Goal: Transaction & Acquisition: Purchase product/service

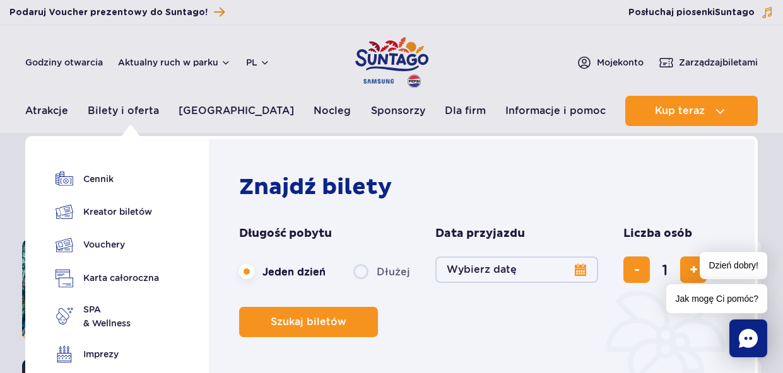
click at [361, 274] on label "Dłużej" at bounding box center [381, 272] width 57 height 26
click at [361, 283] on input "Dłużej" at bounding box center [360, 284] width 14 height 3
radio input "false"
radio input "true"
click at [468, 261] on button "Wybierz datę" at bounding box center [516, 270] width 163 height 26
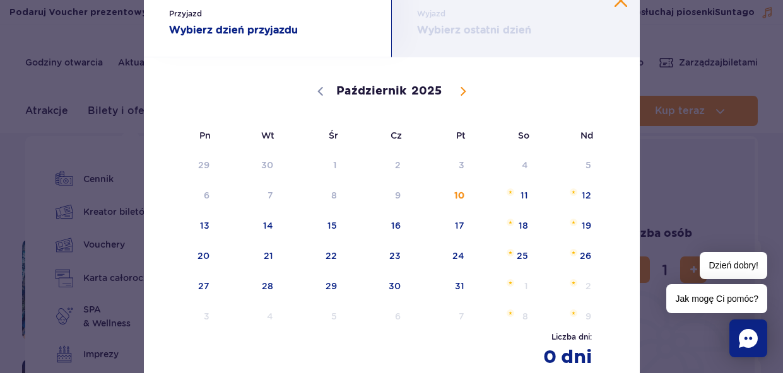
scroll to position [28, 0]
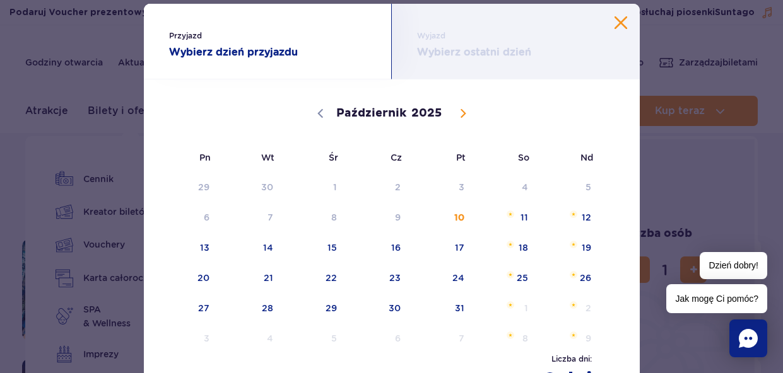
click at [460, 109] on span at bounding box center [462, 113] width 21 height 21
select select "10"
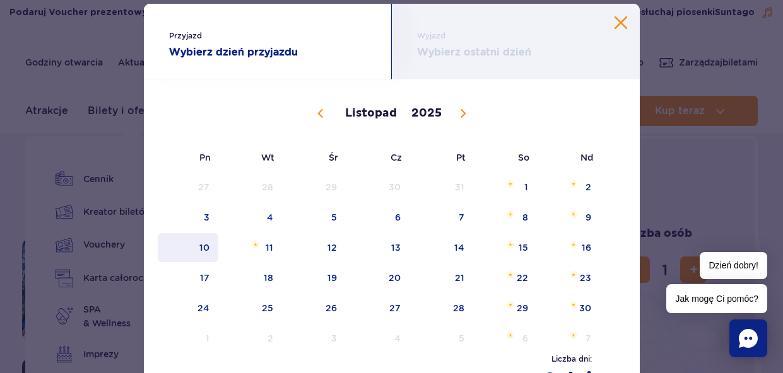
click at [209, 249] on span "10" at bounding box center [188, 247] width 64 height 29
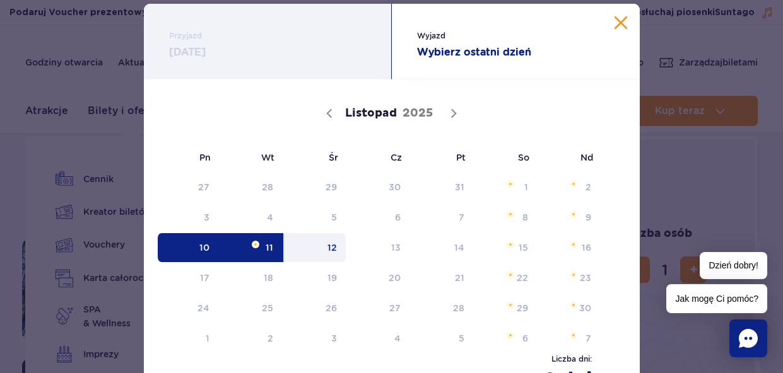
click at [323, 255] on span "12" at bounding box center [315, 247] width 64 height 29
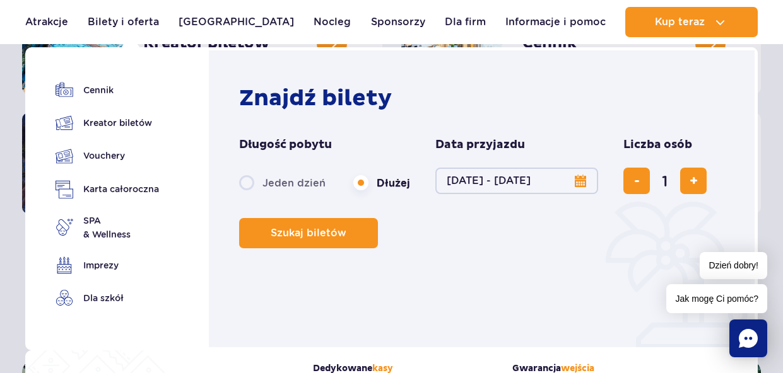
scroll to position [288, 0]
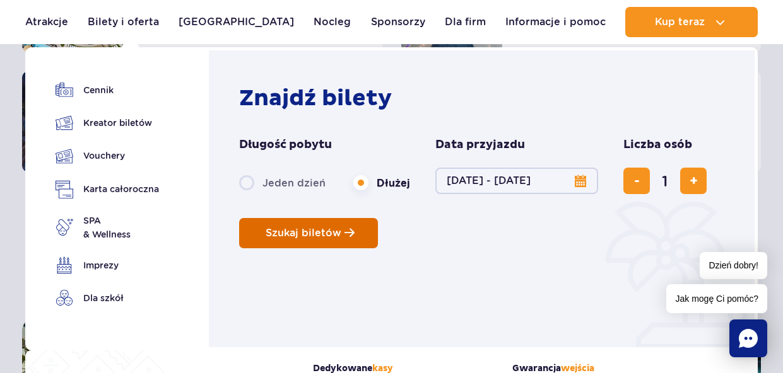
click at [344, 240] on button "Szukaj biletów" at bounding box center [308, 233] width 139 height 30
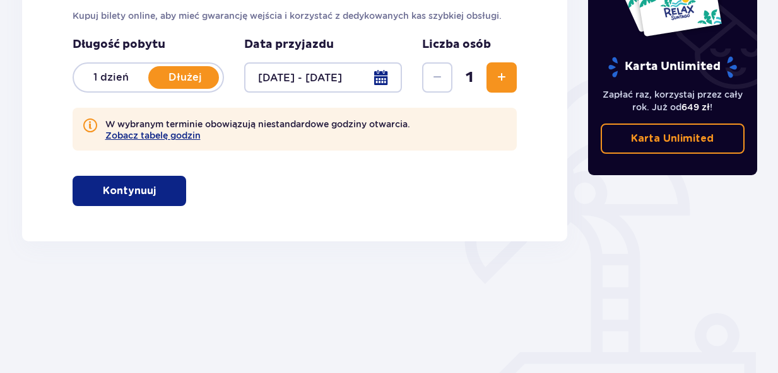
scroll to position [237, 0]
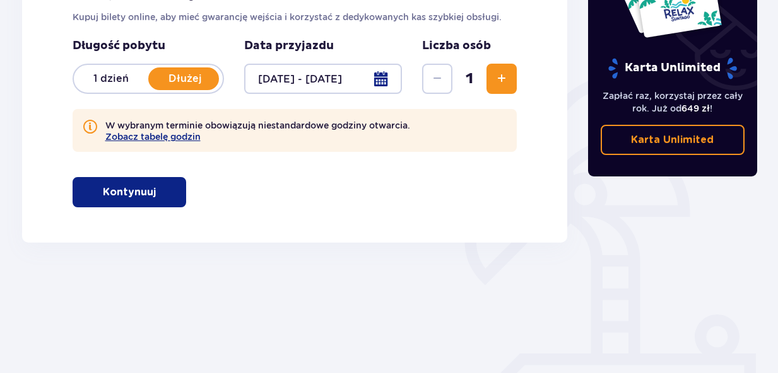
click at [175, 203] on button "Kontynuuj" at bounding box center [130, 192] width 114 height 30
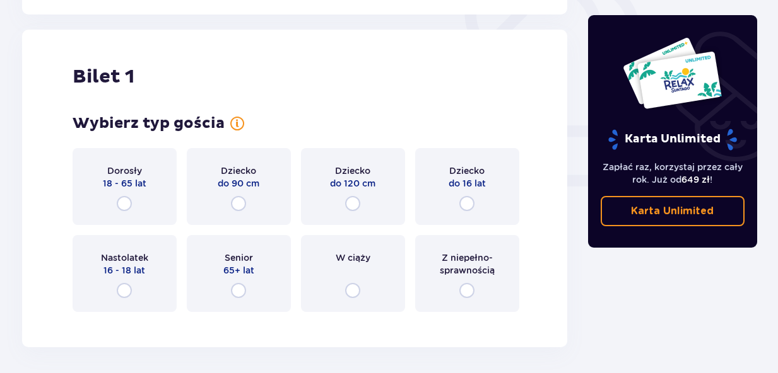
scroll to position [480, 0]
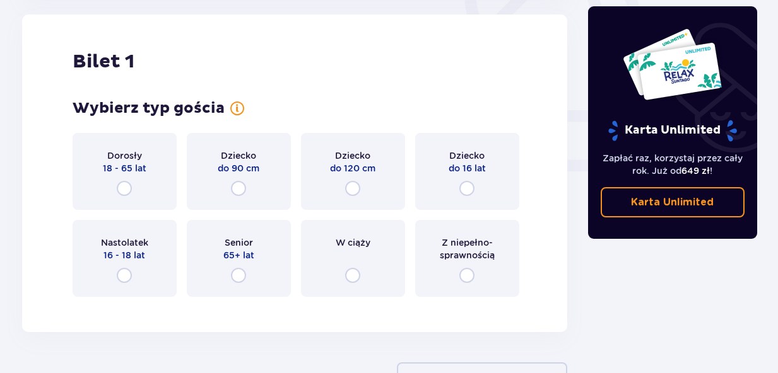
click at [153, 167] on div "Dorosły 18 - 65 lat" at bounding box center [125, 171] width 104 height 77
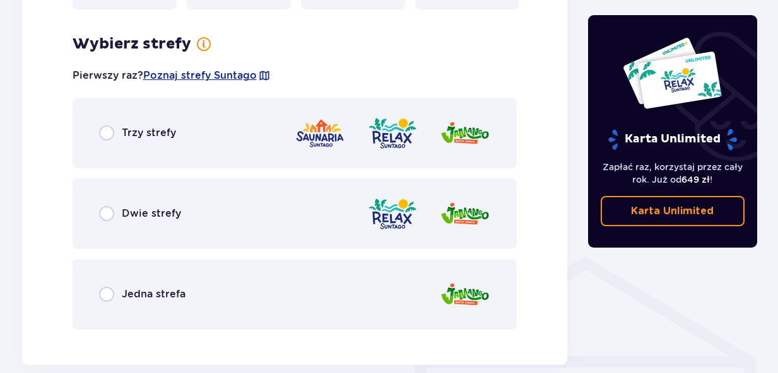
scroll to position [788, 0]
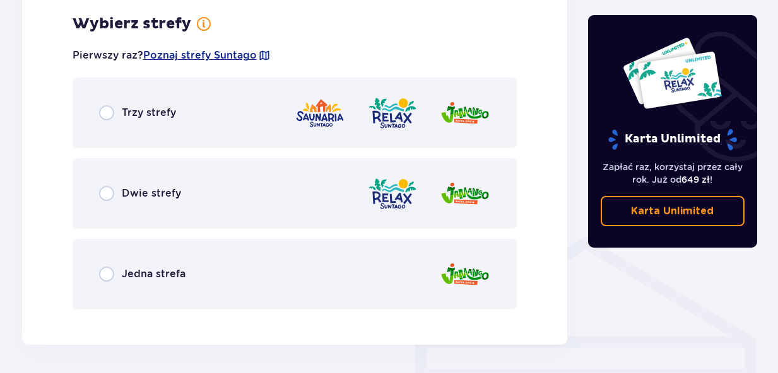
click at [181, 111] on div "Trzy strefy" at bounding box center [295, 113] width 445 height 71
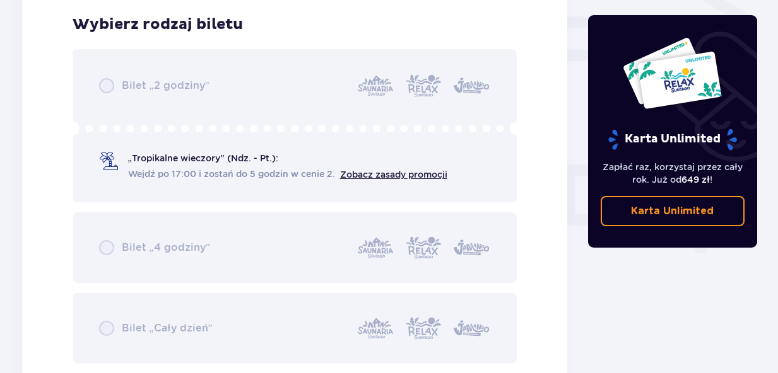
scroll to position [1109, 0]
click at [129, 161] on div "Bilet „2 godziny” „Tropikalne wieczory" (Ndz. - Pt.): Wejdź po 17:00 i zostań d…" at bounding box center [295, 206] width 445 height 315
click at [193, 166] on div "Bilet „2 godziny” „Tropikalne wieczory" (Ndz. - Pt.): Wejdź po 17:00 i zostań d…" at bounding box center [295, 206] width 445 height 315
click at [116, 88] on div "Bilet „2 godziny” „Tropikalne wieczory" (Ndz. - Pt.): Wejdź po 17:00 i zostań d…" at bounding box center [295, 206] width 445 height 315
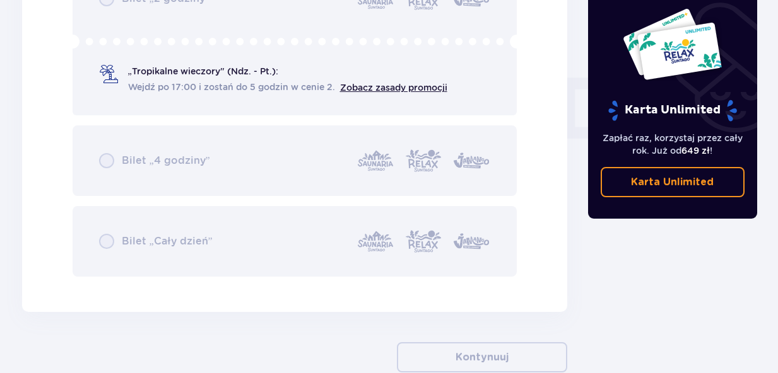
scroll to position [980, 0]
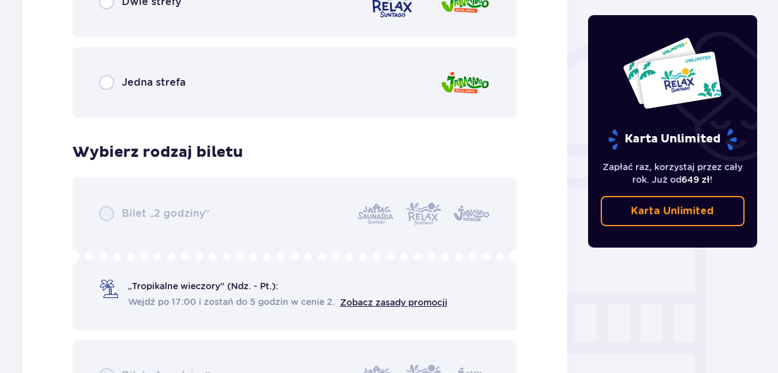
click at [116, 218] on div "Bilet „2 godziny” „Tropikalne wieczory" (Ndz. - Pt.): Wejdź po 17:00 i zostań d…" at bounding box center [295, 334] width 445 height 315
click at [109, 296] on div "Bilet „2 godziny” „Tropikalne wieczory" (Ndz. - Pt.): Wejdź po 17:00 i zostań d…" at bounding box center [295, 334] width 445 height 315
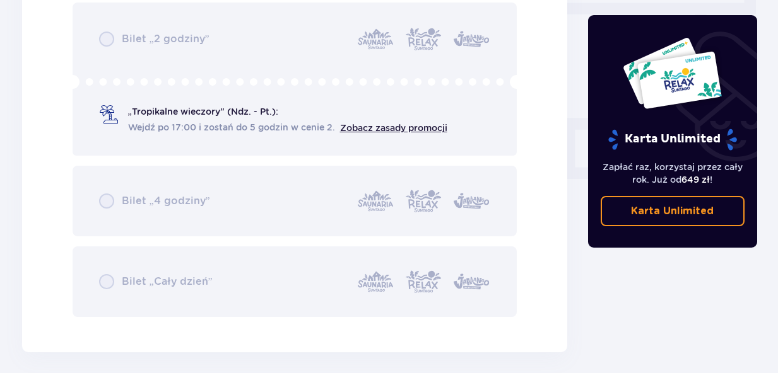
scroll to position [1188, 0]
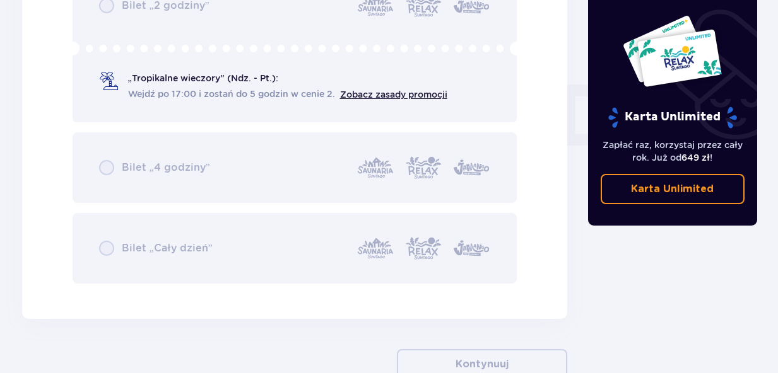
click at [395, 96] on div "Bilet „2 godziny” „Tropikalne wieczory" (Ndz. - Pt.): Wejdź po 17:00 i zostań d…" at bounding box center [295, 126] width 445 height 315
click at [270, 136] on div "Bilet „2 godziny” „Tropikalne wieczory" (Ndz. - Pt.): Wejdź po 17:00 i zostań d…" at bounding box center [295, 126] width 445 height 315
click at [269, 160] on div "Bilet „2 godziny” „Tropikalne wieczory" (Ndz. - Pt.): Wejdź po 17:00 i zostań d…" at bounding box center [295, 126] width 445 height 315
click at [262, 222] on div "Bilet „2 godziny” „Tropikalne wieczory" (Ndz. - Pt.): Wejdź po 17:00 i zostań d…" at bounding box center [295, 126] width 445 height 315
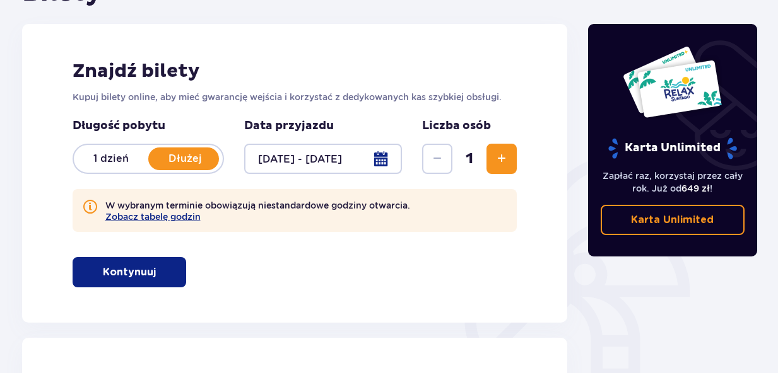
scroll to position [143, 0]
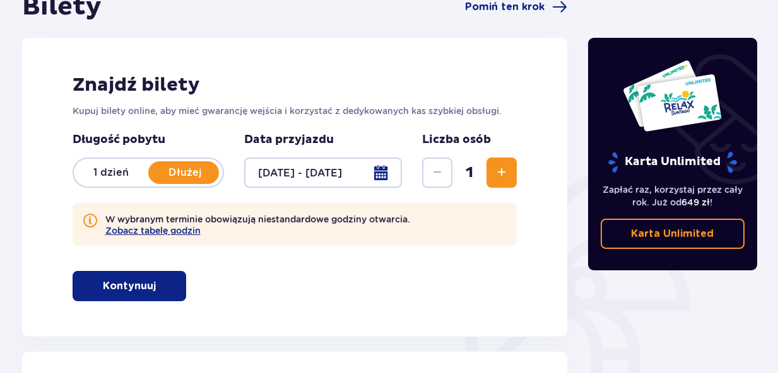
click at [494, 165] on button "Zwiększ" at bounding box center [501, 173] width 30 height 30
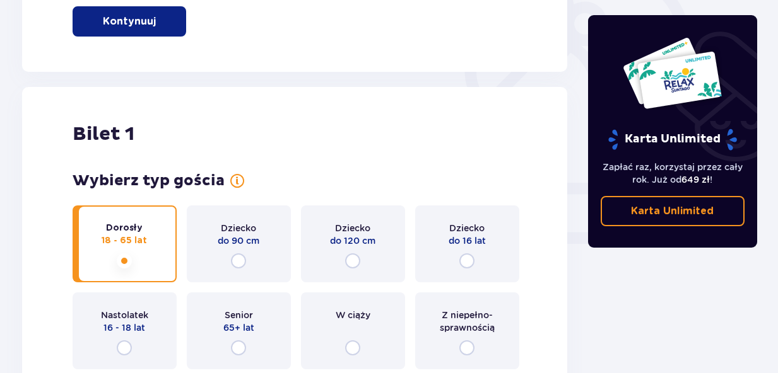
click at [447, 274] on div "Dorosły 18 - 65 lat Dziecko do 90 cm Dziecko do 120 cm Dziecko do 16 lat Nastol…" at bounding box center [295, 288] width 445 height 164
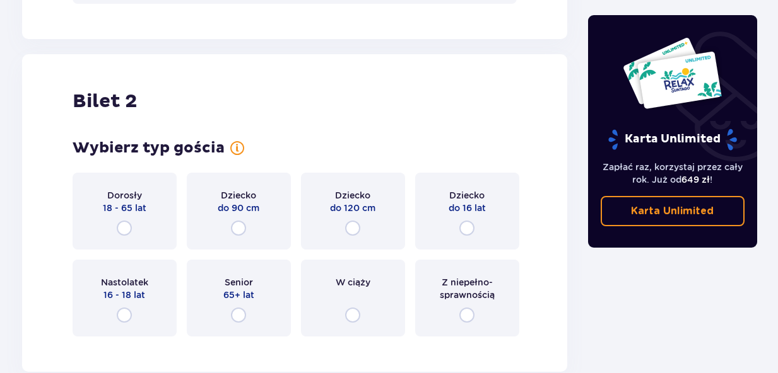
scroll to position [1604, 0]
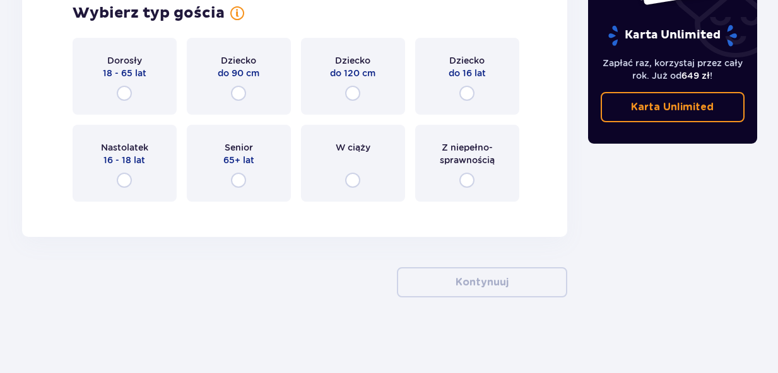
click at [129, 91] on input "radio" at bounding box center [124, 93] width 15 height 15
radio input "true"
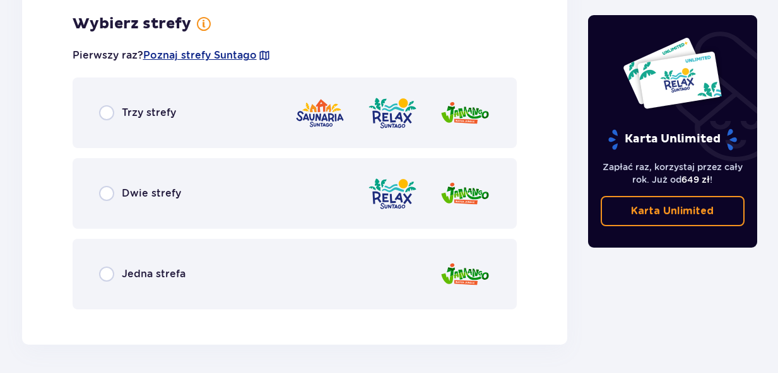
click at [148, 115] on span "Trzy strefy" at bounding box center [149, 113] width 54 height 14
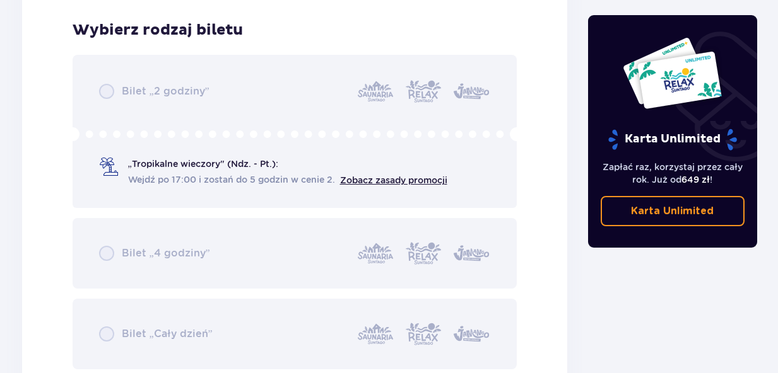
scroll to position [2136, 0]
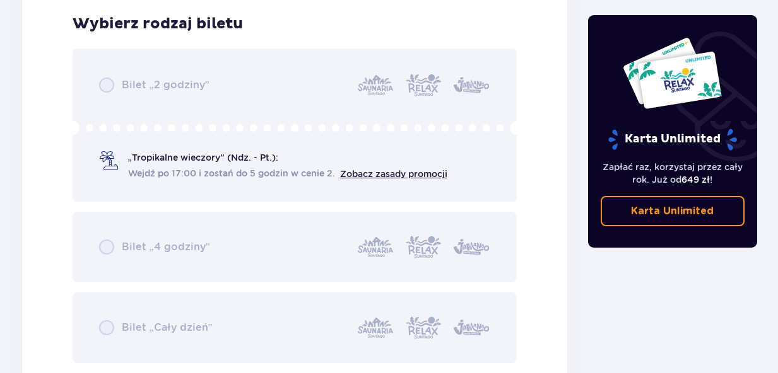
click at [184, 164] on div "Bilet „2 godziny” „Tropikalne wieczory" (Ndz. - Pt.): Wejdź po 17:00 i zostań d…" at bounding box center [295, 206] width 445 height 315
click at [180, 95] on div "Bilet „2 godziny” „Tropikalne wieczory" (Ndz. - Pt.): Wejdź po 17:00 i zostań d…" at bounding box center [295, 206] width 445 height 315
click at [180, 143] on div "Bilet „2 godziny” „Tropikalne wieczory" (Ndz. - Pt.): Wejdź po 17:00 i zostań d…" at bounding box center [295, 206] width 445 height 315
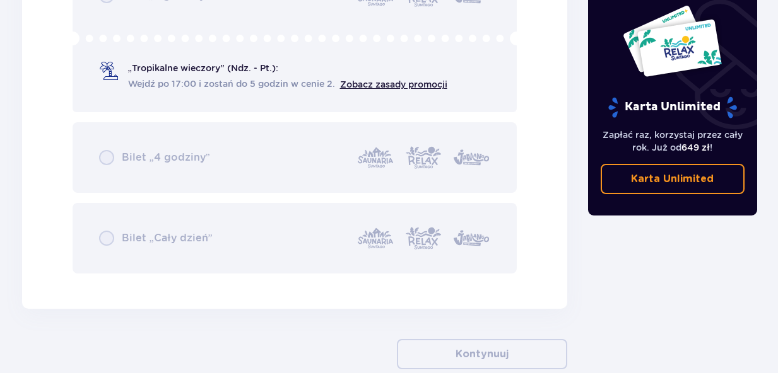
scroll to position [2230, 0]
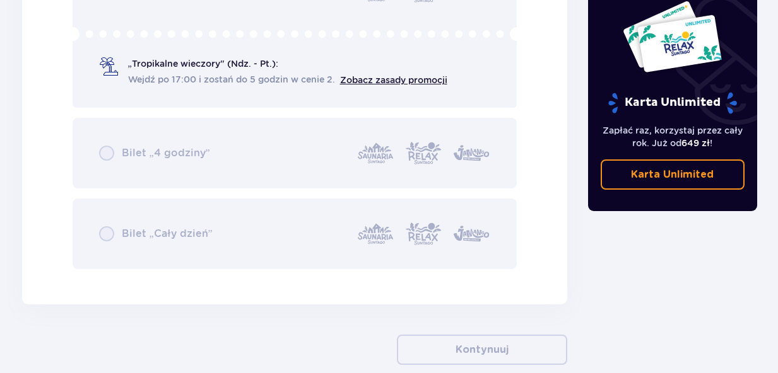
click at [179, 156] on div "Bilet „2 godziny” „Tropikalne wieczory" (Ndz. - Pt.): Wejdź po 17:00 i zostań d…" at bounding box center [295, 112] width 445 height 315
click at [191, 252] on div "Bilet „2 godziny” „Tropikalne wieczory" (Ndz. - Pt.): Wejdź po 17:00 i zostań d…" at bounding box center [295, 112] width 445 height 315
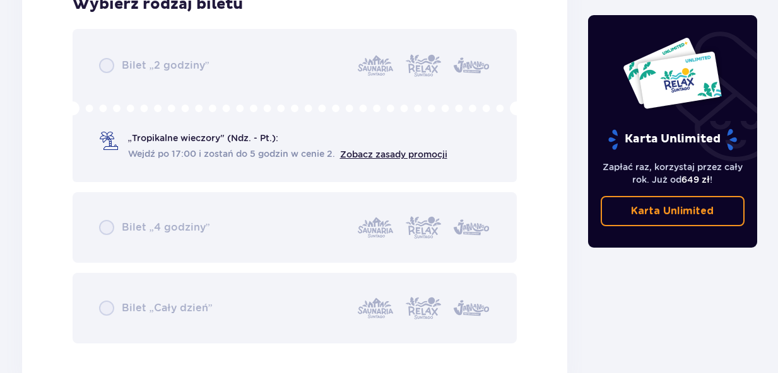
scroll to position [2201, 0]
